Goal: Task Accomplishment & Management: Manage account settings

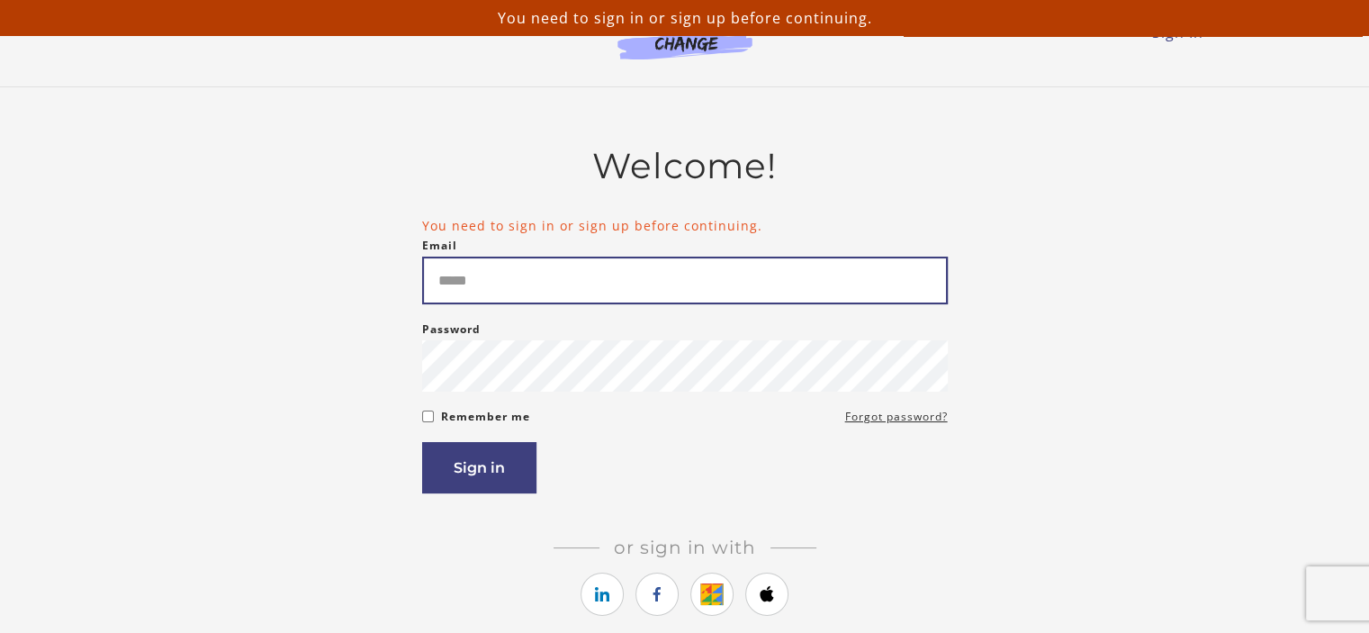
click at [808, 304] on input "Email" at bounding box center [684, 280] width 525 height 48
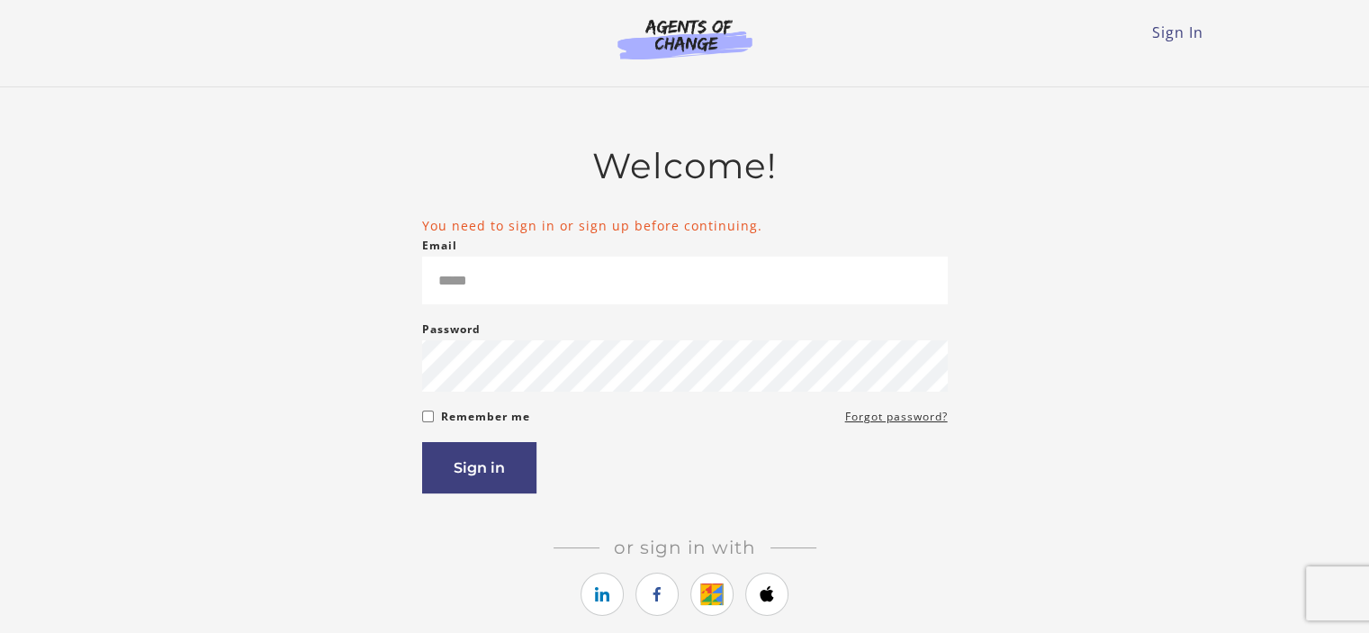
click at [642, 304] on div "Email Please enter a valid email address" at bounding box center [684, 269] width 525 height 69
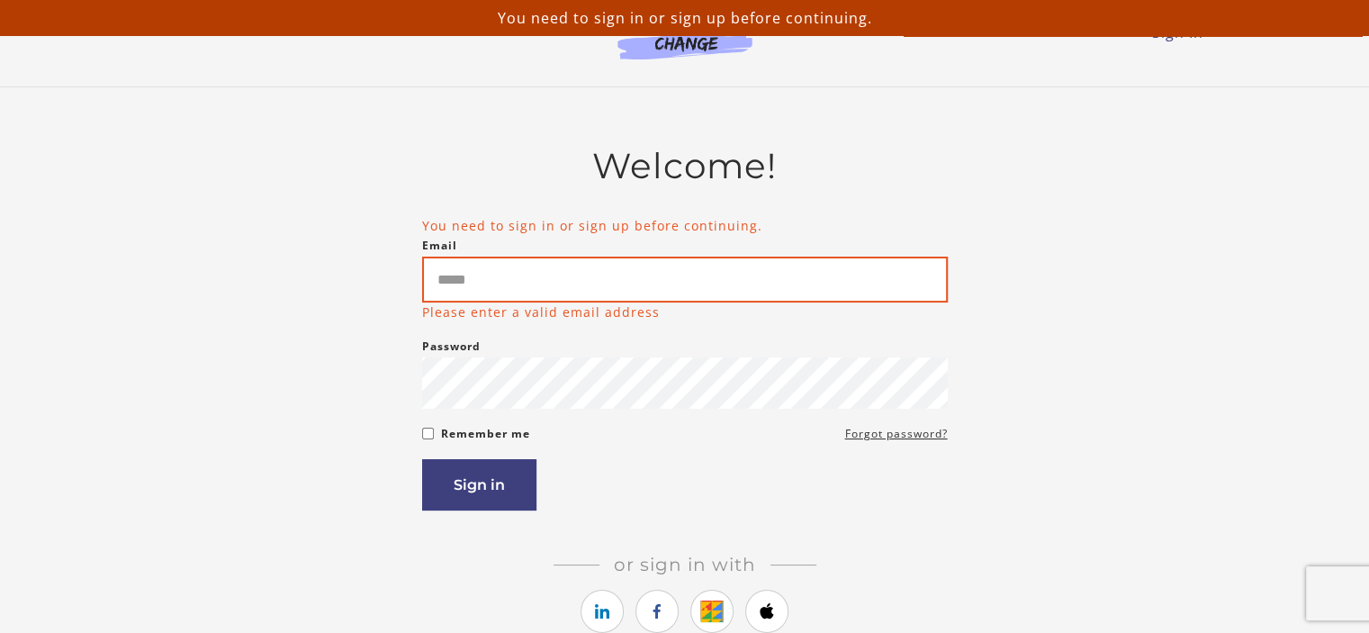
click at [660, 290] on input "Email" at bounding box center [684, 279] width 525 height 46
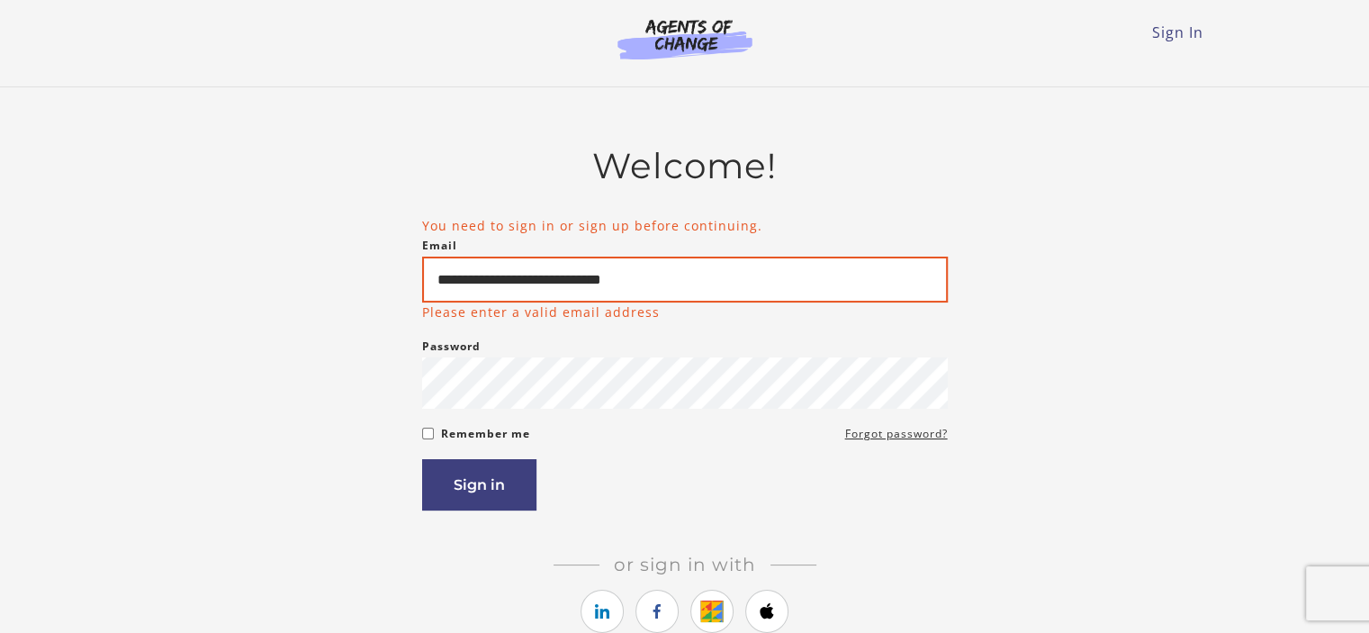
type input "**********"
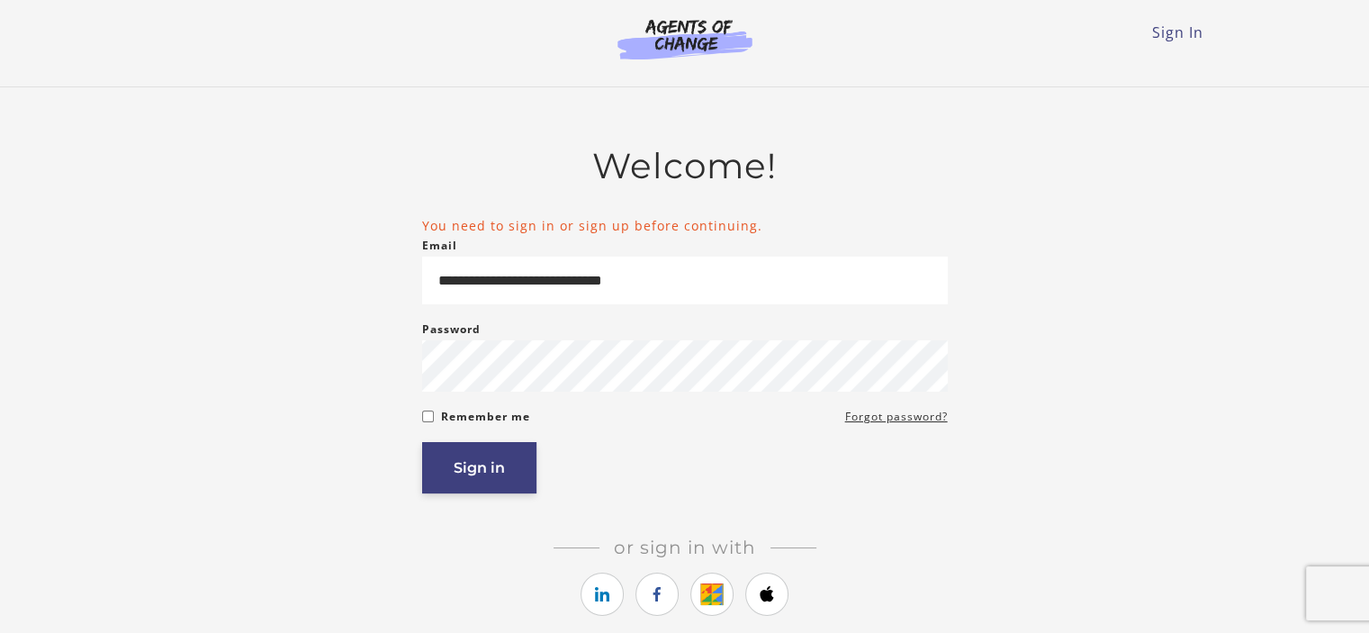
click at [514, 480] on button "Sign in" at bounding box center [479, 467] width 114 height 51
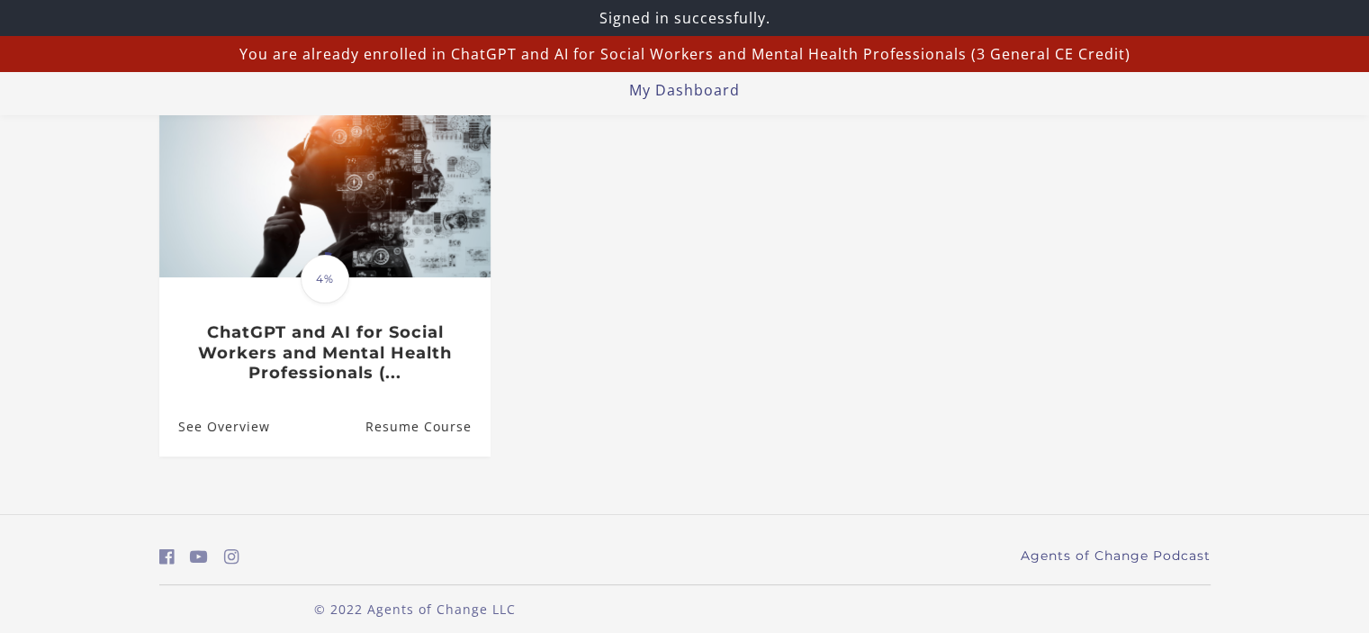
scroll to position [180, 0]
